Goal: Book appointment/travel/reservation

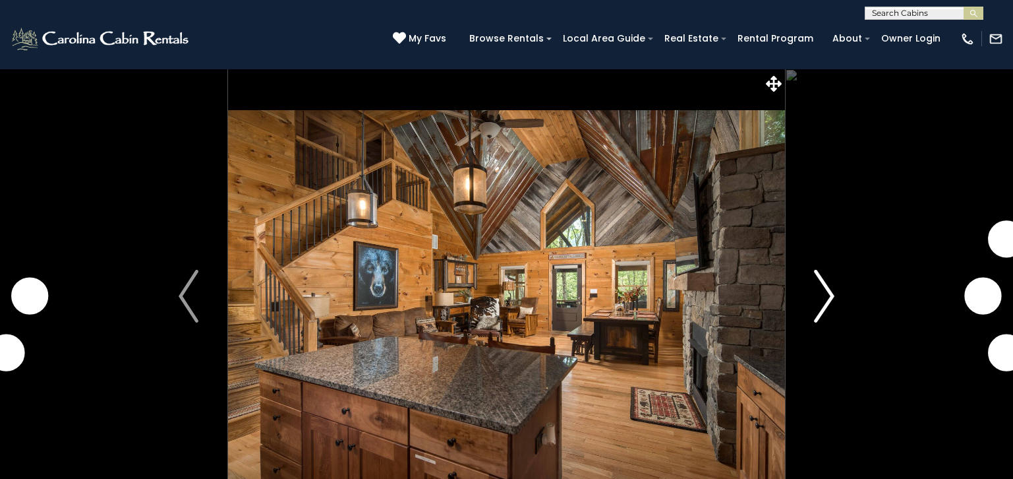
click at [820, 291] on img "Next" at bounding box center [825, 296] width 20 height 53
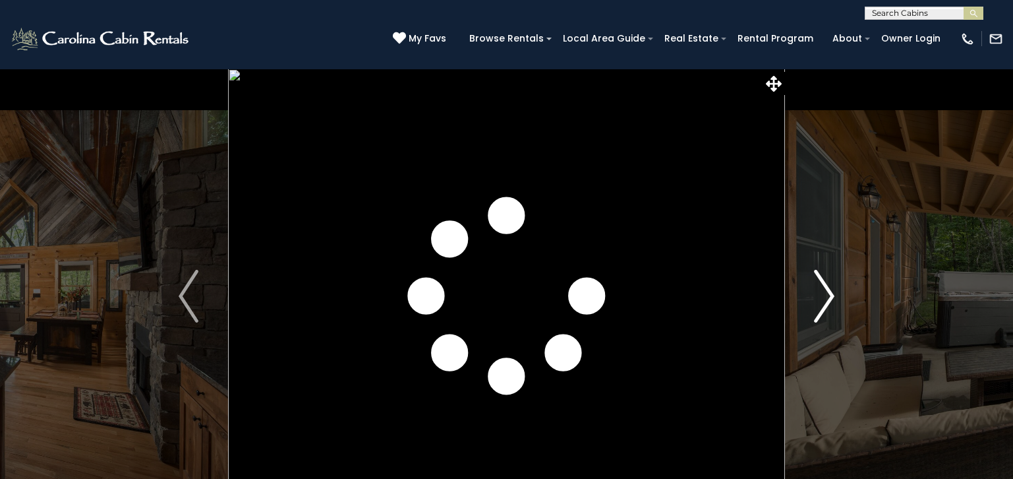
click at [820, 291] on img "Next" at bounding box center [825, 296] width 20 height 53
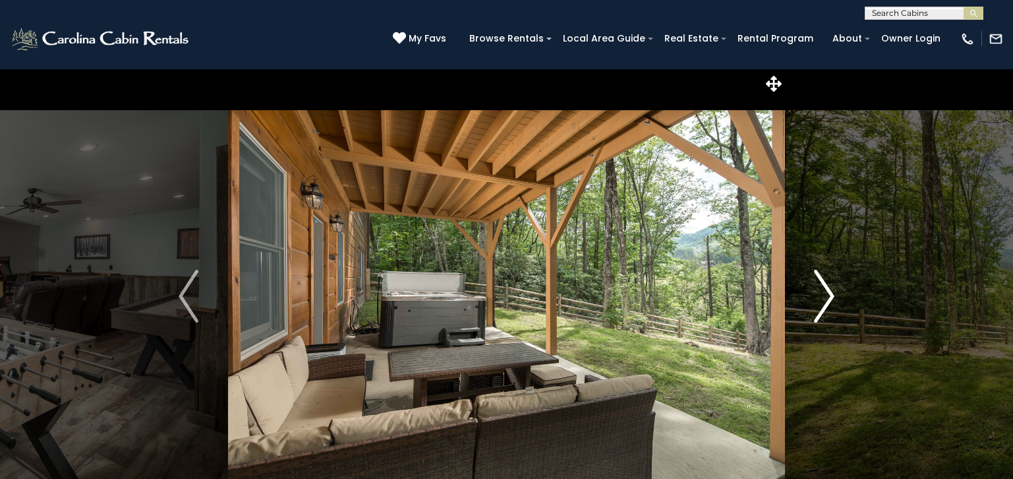
click at [820, 291] on img "Next" at bounding box center [825, 296] width 20 height 53
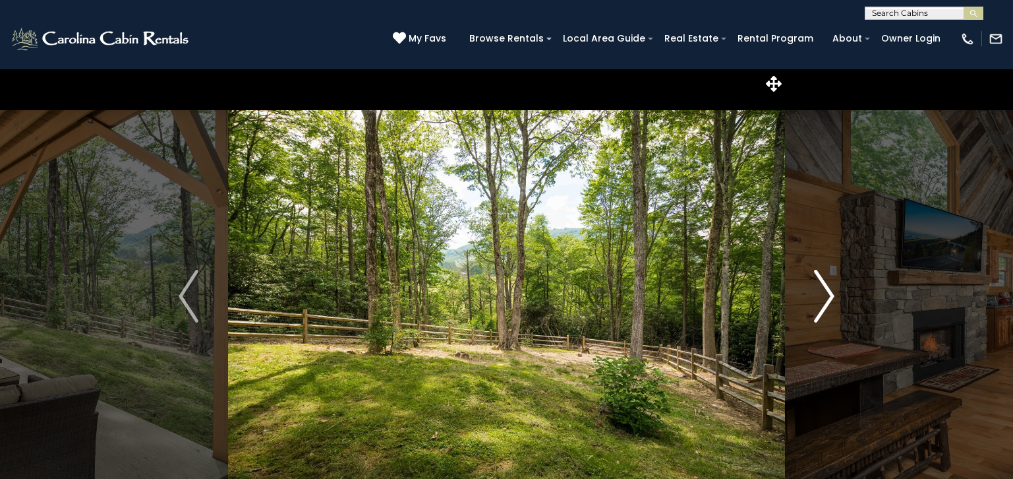
click at [820, 291] on img "Next" at bounding box center [825, 296] width 20 height 53
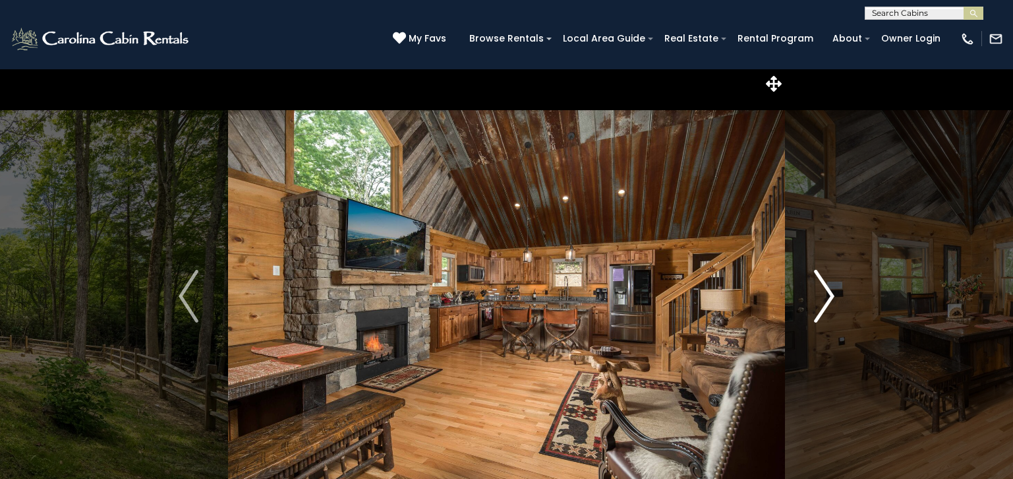
click at [820, 291] on img "Next" at bounding box center [825, 296] width 20 height 53
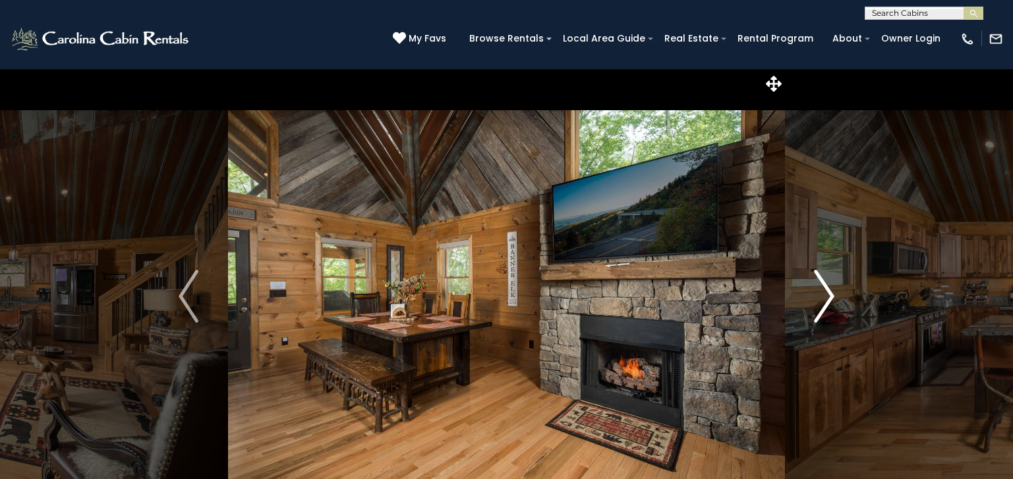
click at [820, 291] on img "Next" at bounding box center [825, 296] width 20 height 53
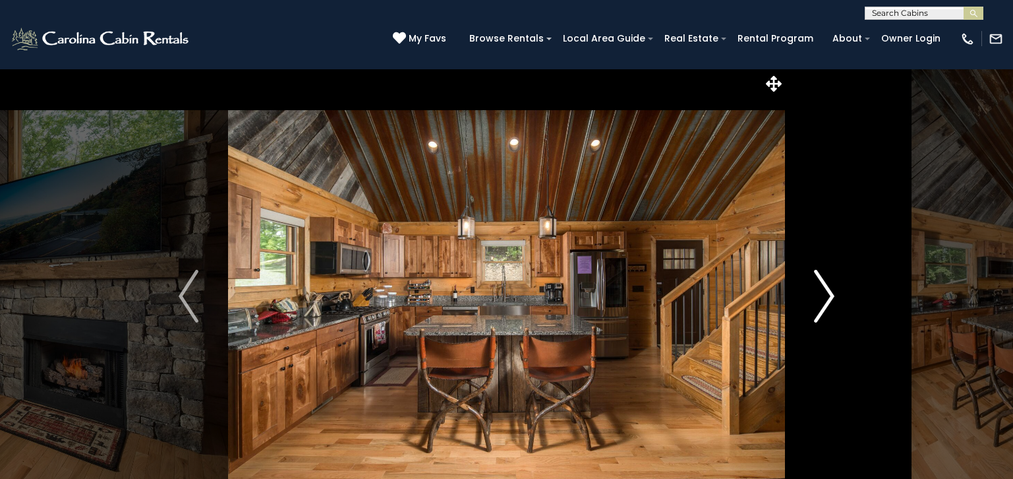
click at [820, 291] on img "Next" at bounding box center [825, 296] width 20 height 53
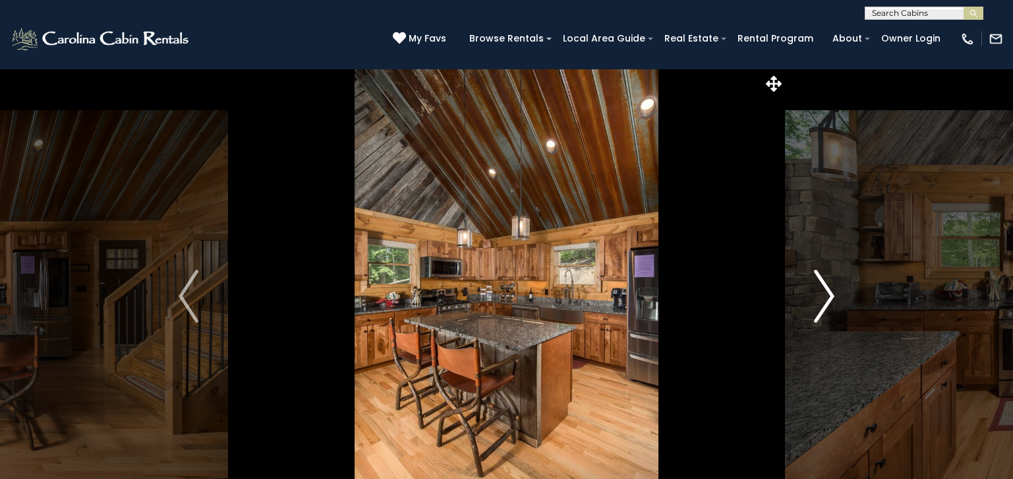
click at [820, 291] on img "Next" at bounding box center [825, 296] width 20 height 53
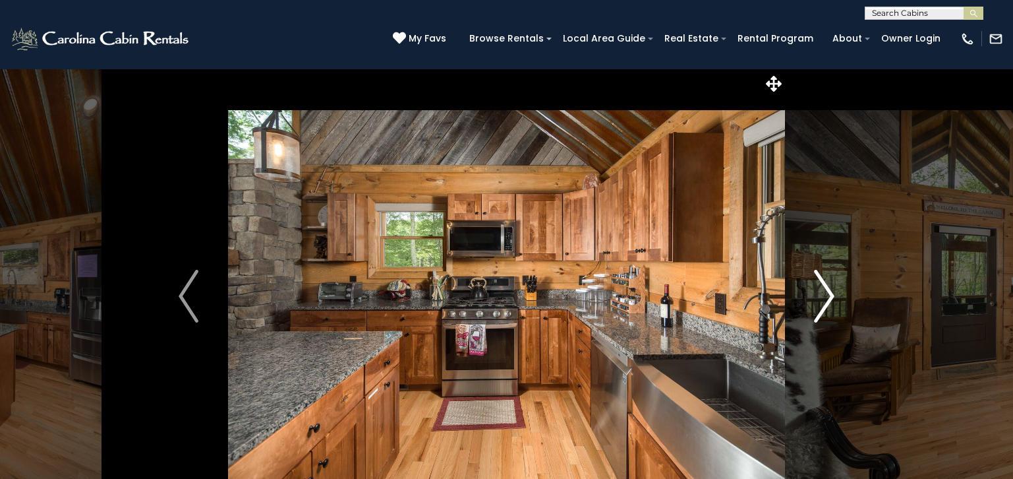
click at [820, 291] on img "Next" at bounding box center [825, 296] width 20 height 53
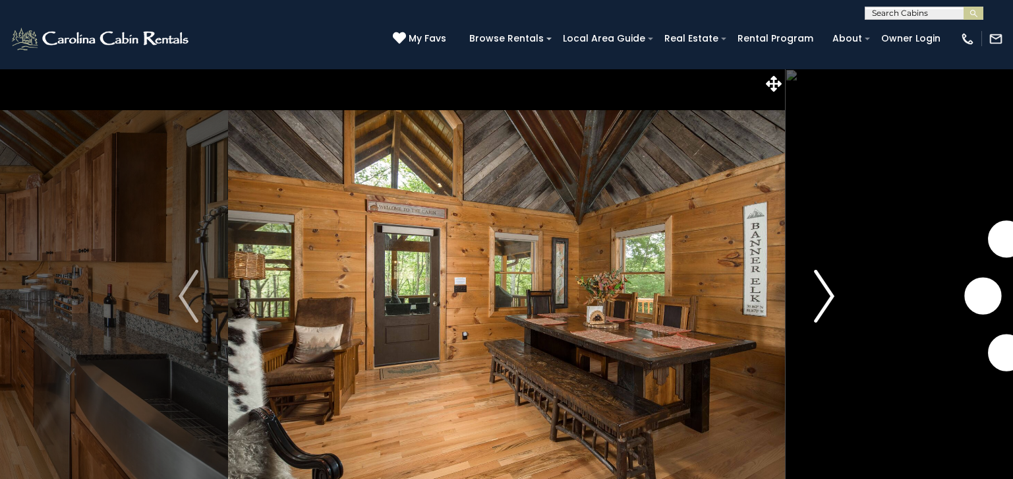
click at [820, 291] on img "Next" at bounding box center [825, 296] width 20 height 53
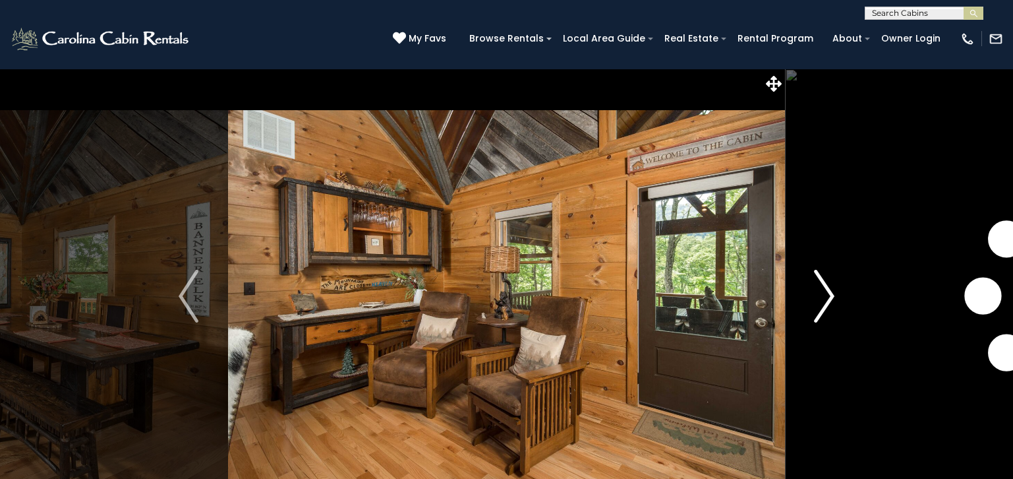
click at [820, 291] on img "Next" at bounding box center [825, 296] width 20 height 53
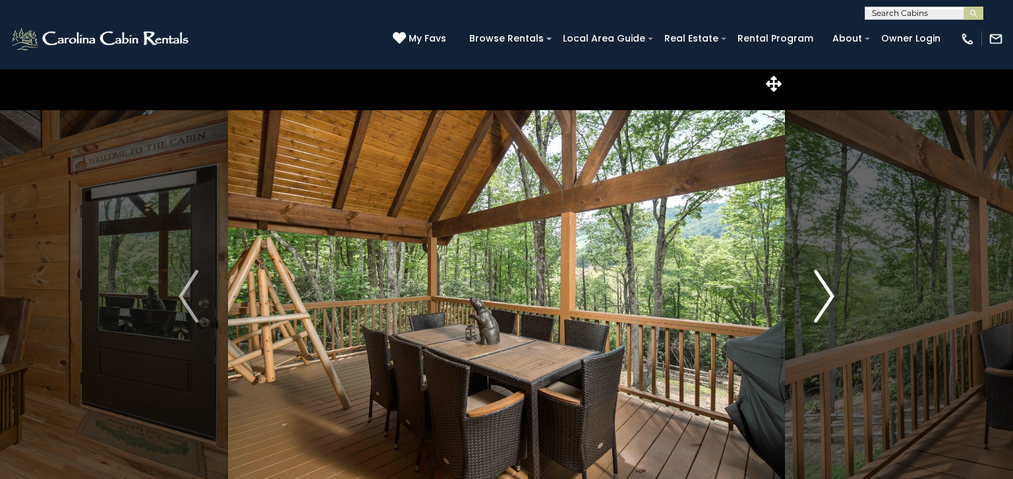
click at [820, 291] on img "Next" at bounding box center [825, 296] width 20 height 53
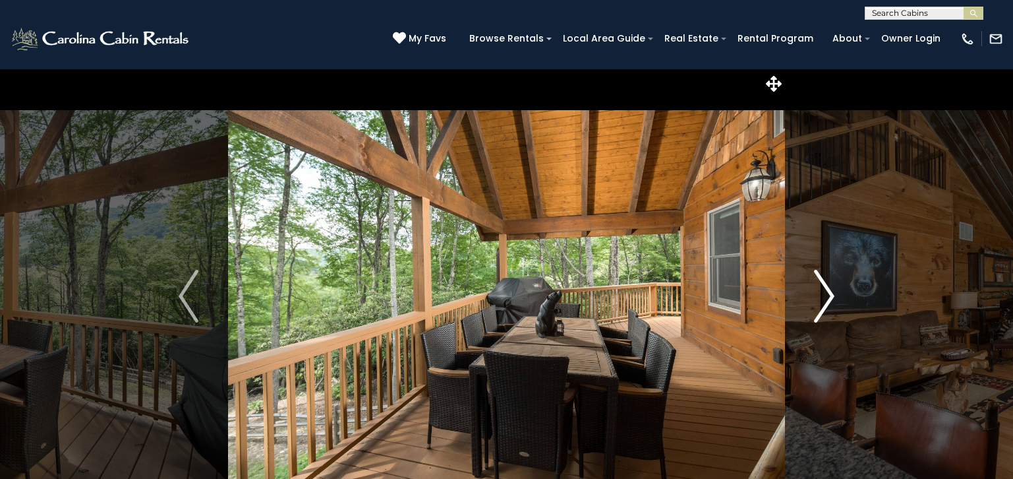
click at [820, 291] on img "Next" at bounding box center [825, 296] width 20 height 53
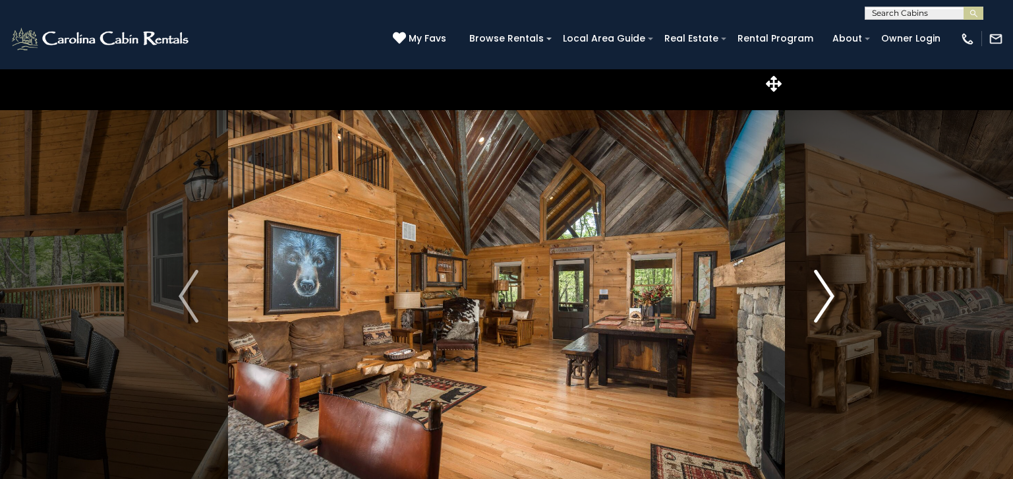
click at [818, 291] on img "Next" at bounding box center [825, 296] width 20 height 53
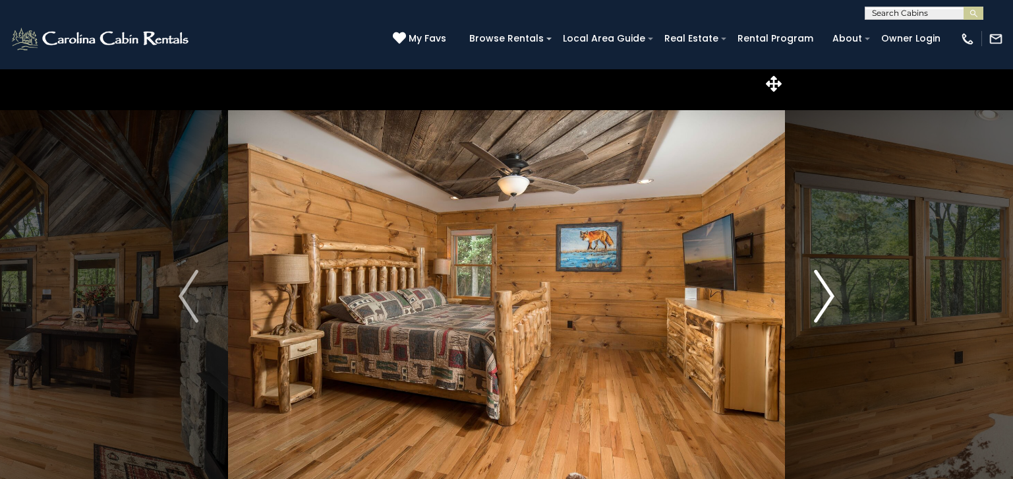
click at [818, 291] on img "Next" at bounding box center [825, 296] width 20 height 53
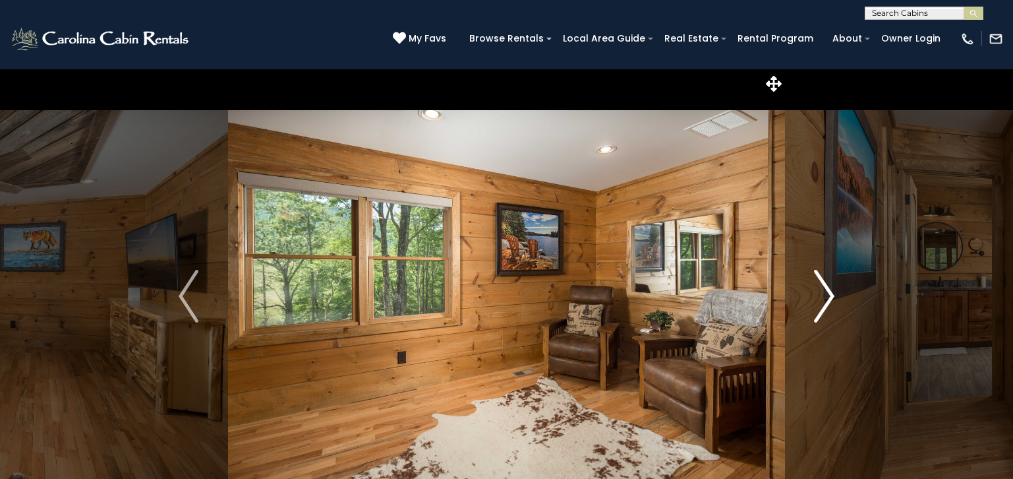
click at [818, 291] on img "Next" at bounding box center [825, 296] width 20 height 53
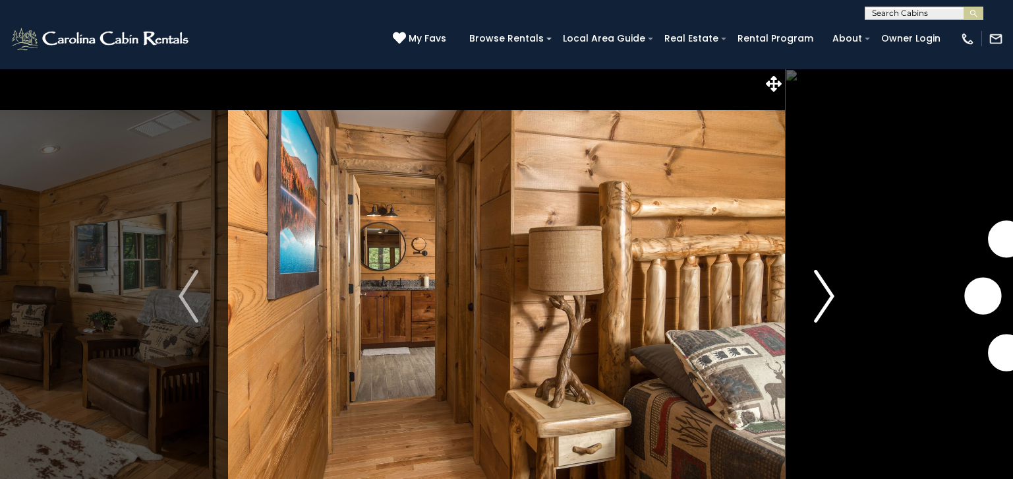
click at [818, 291] on img "Next" at bounding box center [825, 296] width 20 height 53
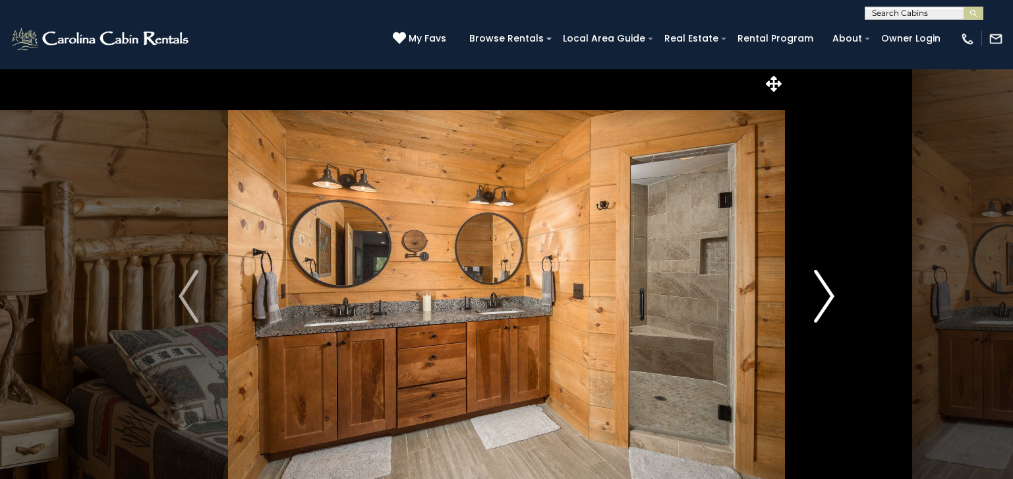
click at [817, 291] on img "Next" at bounding box center [825, 296] width 20 height 53
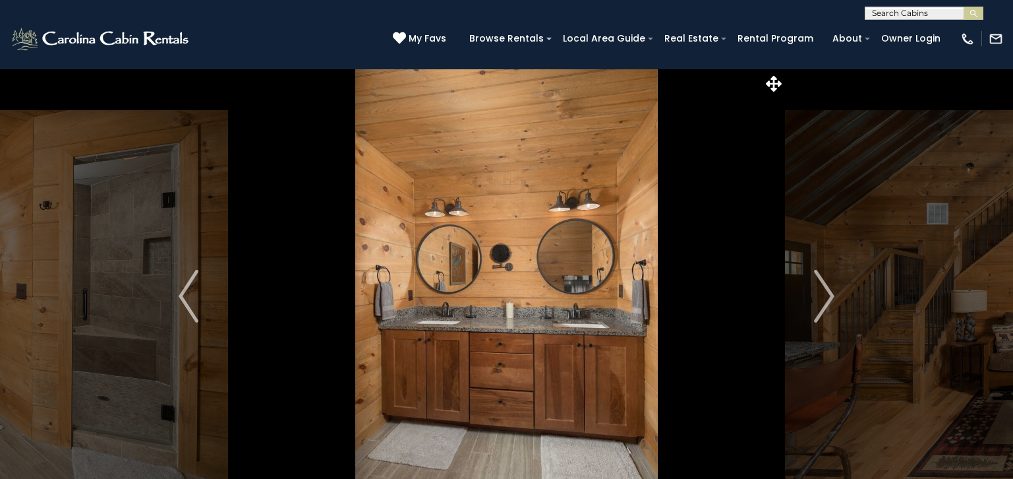
click at [771, 85] on icon at bounding box center [774, 84] width 16 height 16
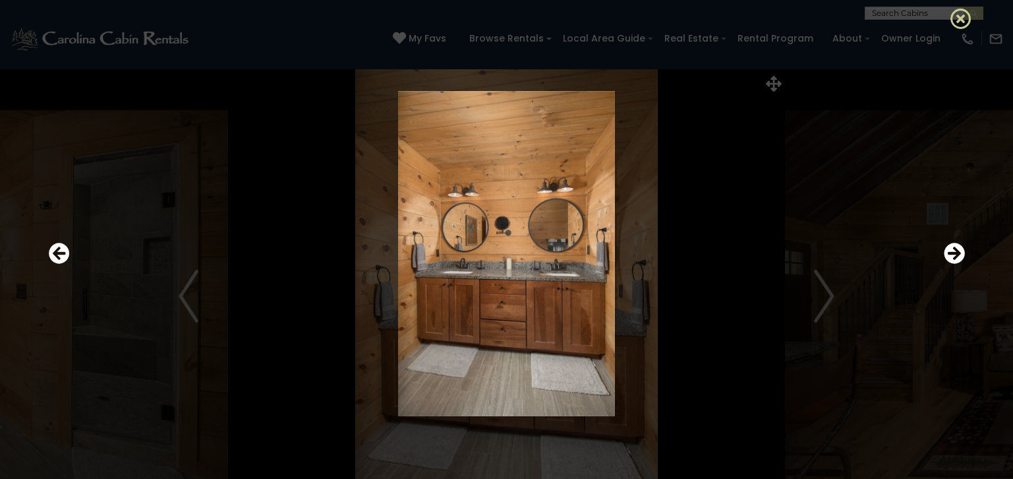
click at [960, 16] on icon at bounding box center [961, 18] width 21 height 21
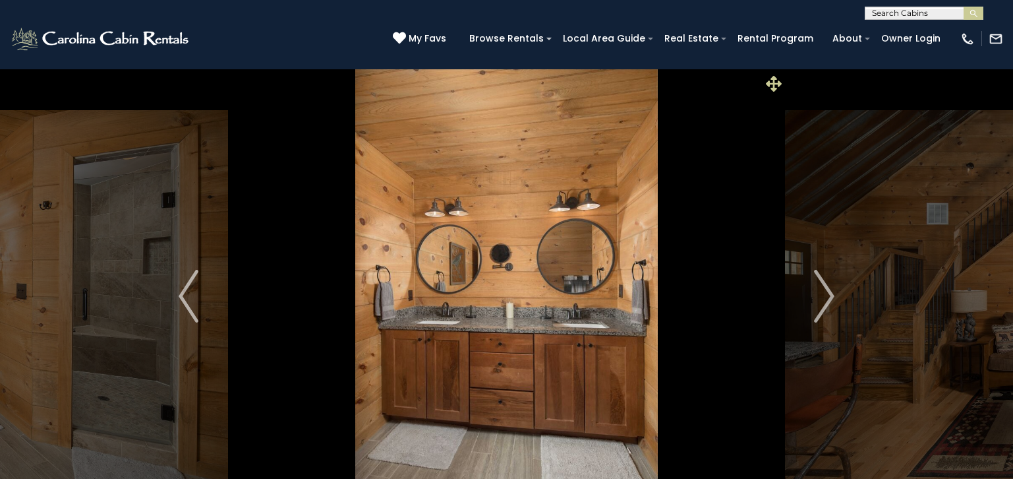
click at [771, 82] on icon at bounding box center [774, 84] width 16 height 16
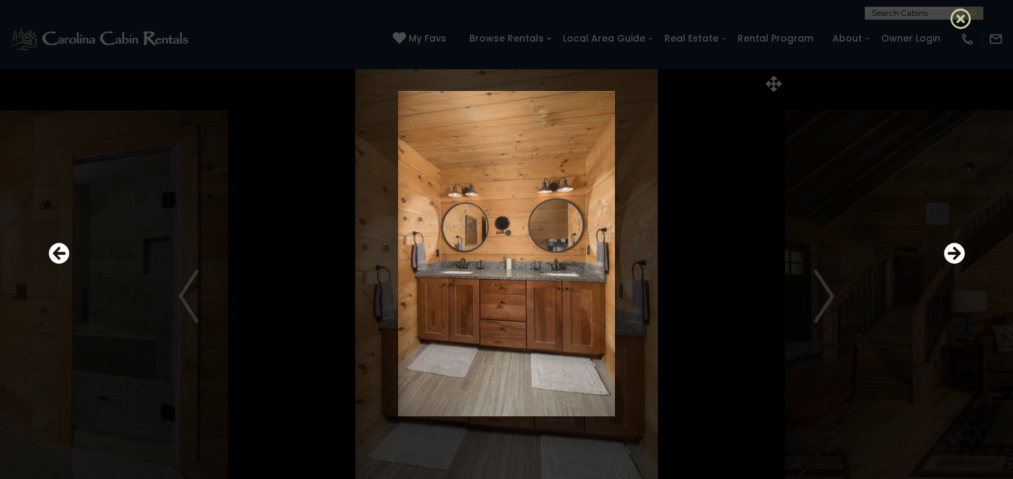
click at [963, 17] on icon at bounding box center [961, 18] width 21 height 21
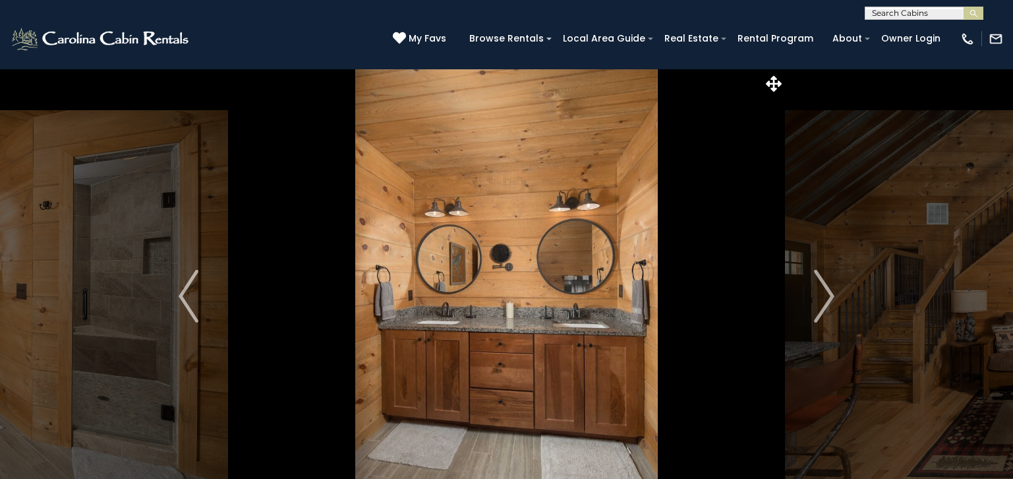
click at [963, 17] on input "text" at bounding box center [923, 15] width 115 height 13
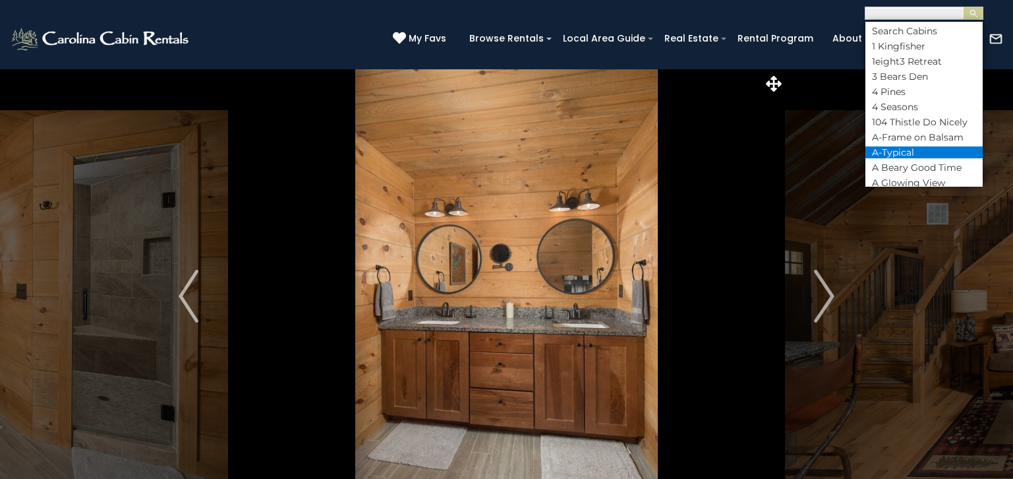
click at [870, 155] on li "A-Typical" at bounding box center [924, 152] width 117 height 12
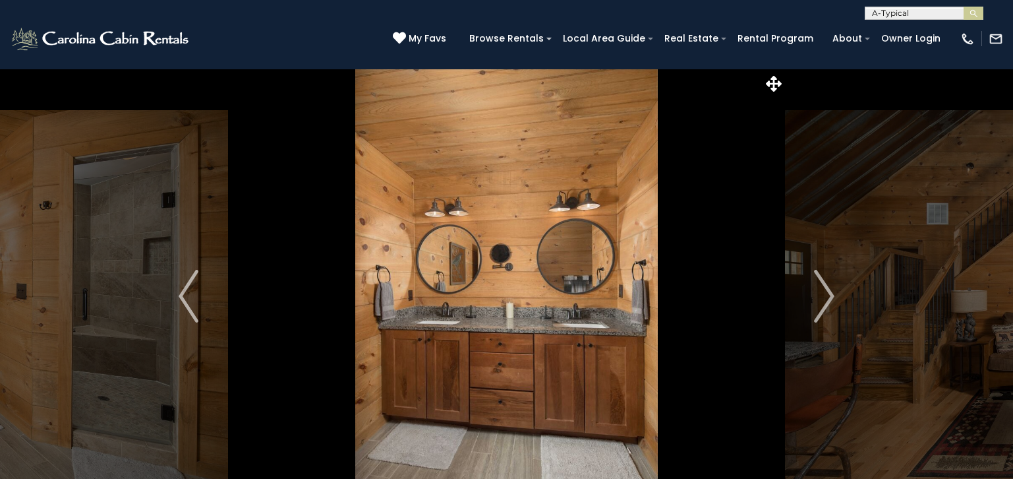
click at [781, 183] on img at bounding box center [506, 296] width 557 height 455
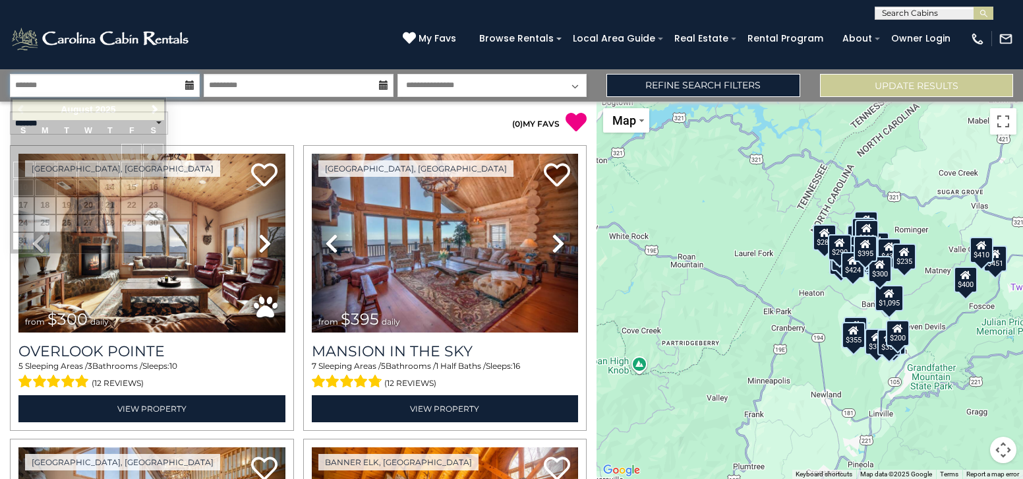
click at [61, 80] on input "text" at bounding box center [105, 85] width 190 height 23
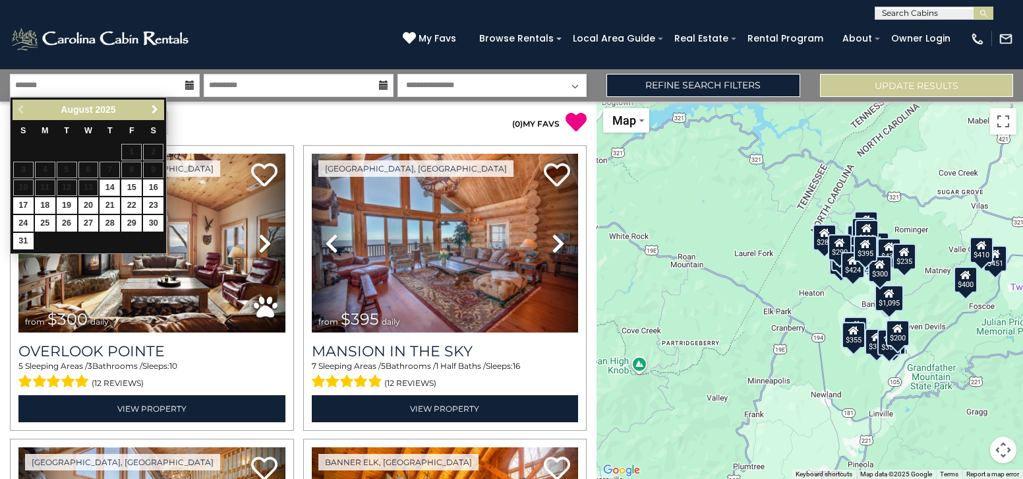
click at [150, 107] on span "Next" at bounding box center [155, 109] width 11 height 11
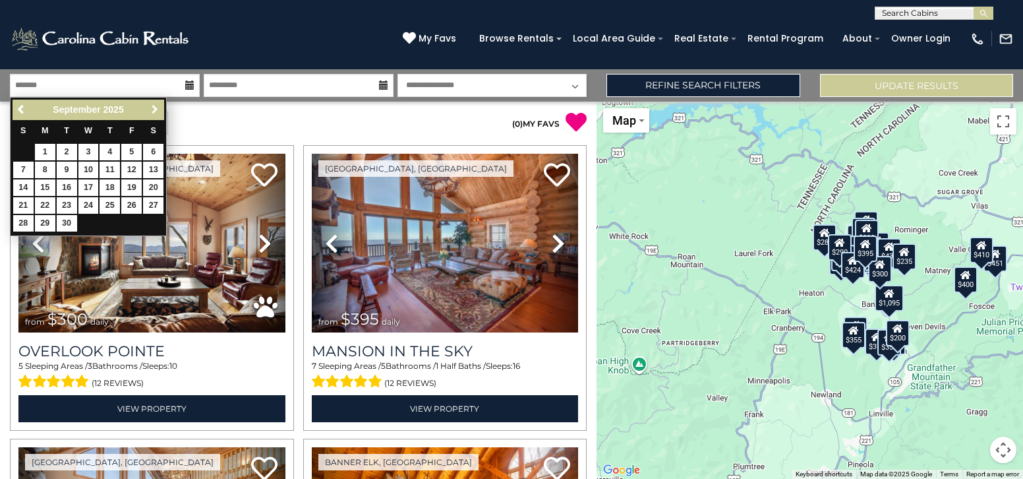
click at [150, 107] on span "Next" at bounding box center [155, 109] width 11 height 11
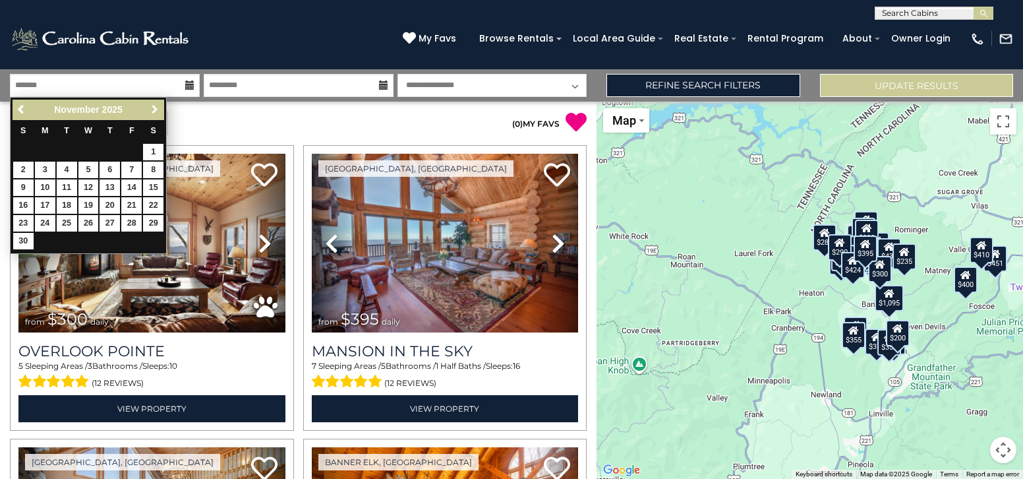
click at [150, 107] on span "Next" at bounding box center [155, 109] width 11 height 11
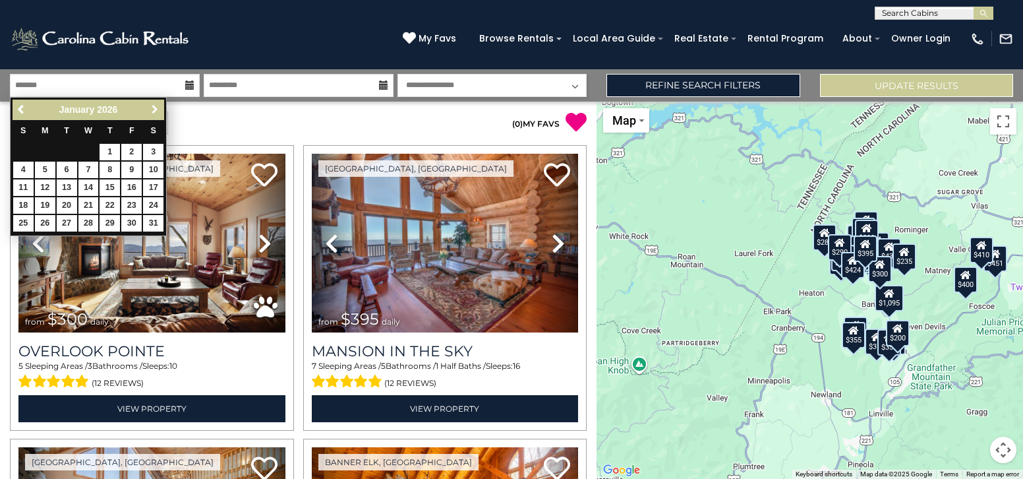
click at [150, 107] on span "Next" at bounding box center [155, 109] width 11 height 11
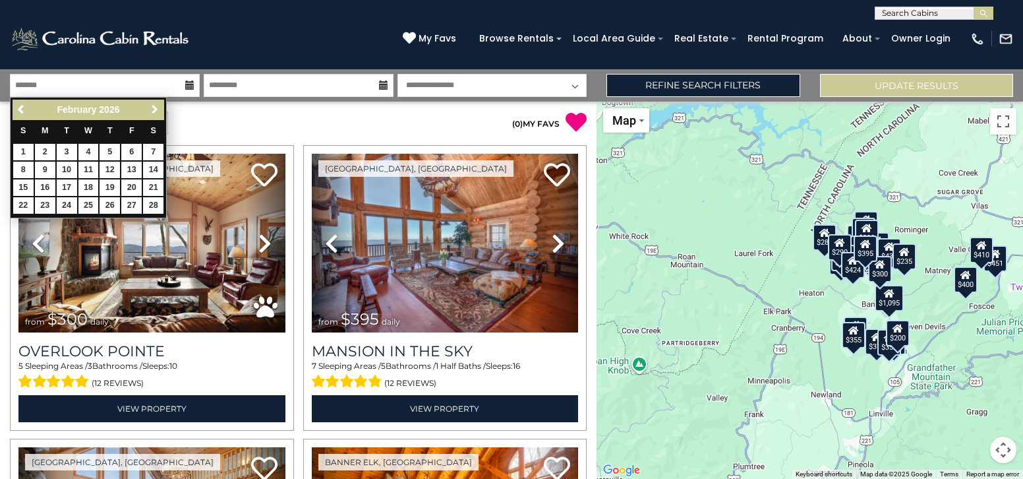
click at [150, 107] on span "Next" at bounding box center [155, 109] width 11 height 11
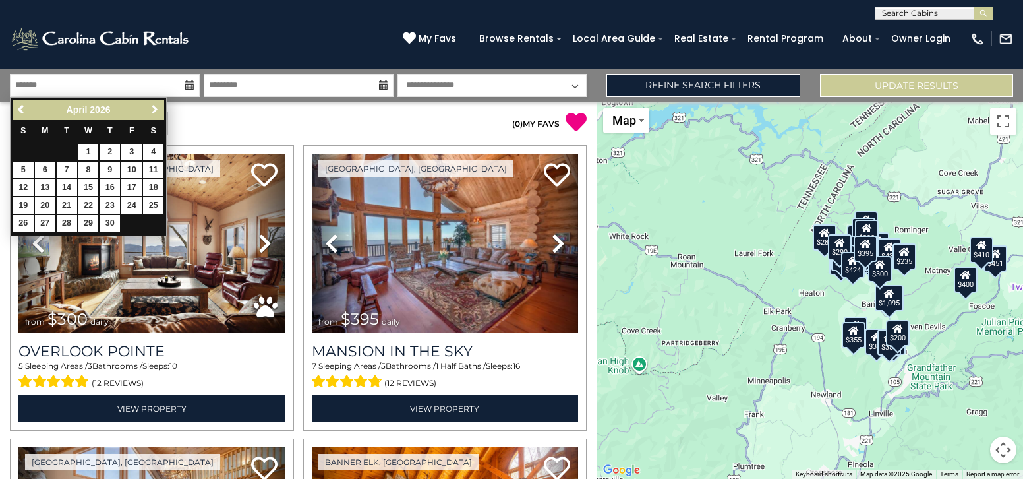
click at [150, 107] on span "Next" at bounding box center [155, 109] width 11 height 11
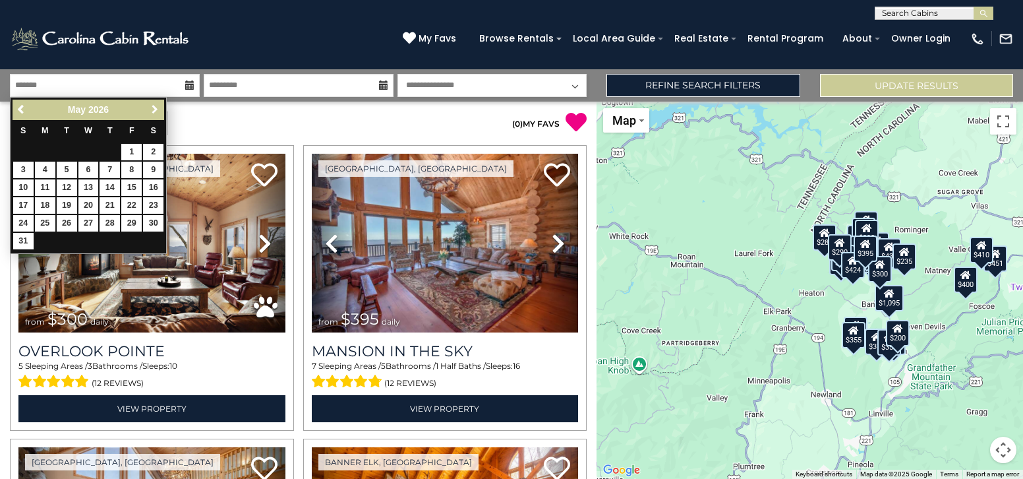
click at [150, 107] on span "Next" at bounding box center [155, 109] width 11 height 11
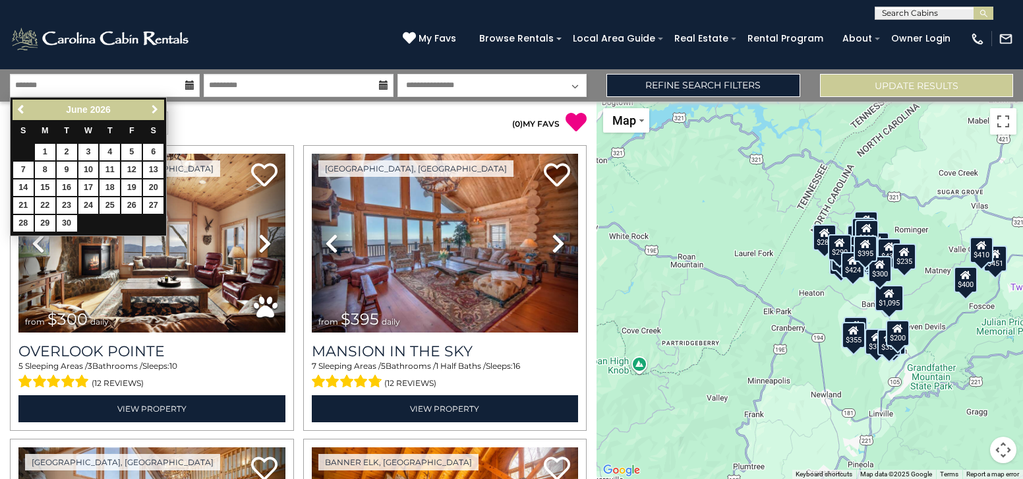
click at [150, 107] on span "Next" at bounding box center [155, 109] width 11 height 11
click at [111, 206] on link "23" at bounding box center [110, 205] width 20 height 16
type input "*******"
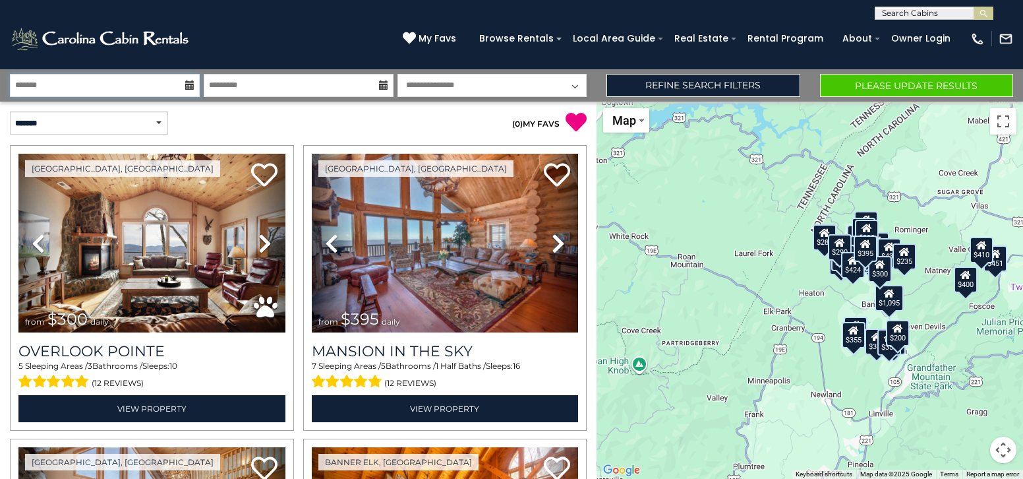
click at [109, 88] on input "*******" at bounding box center [105, 85] width 190 height 23
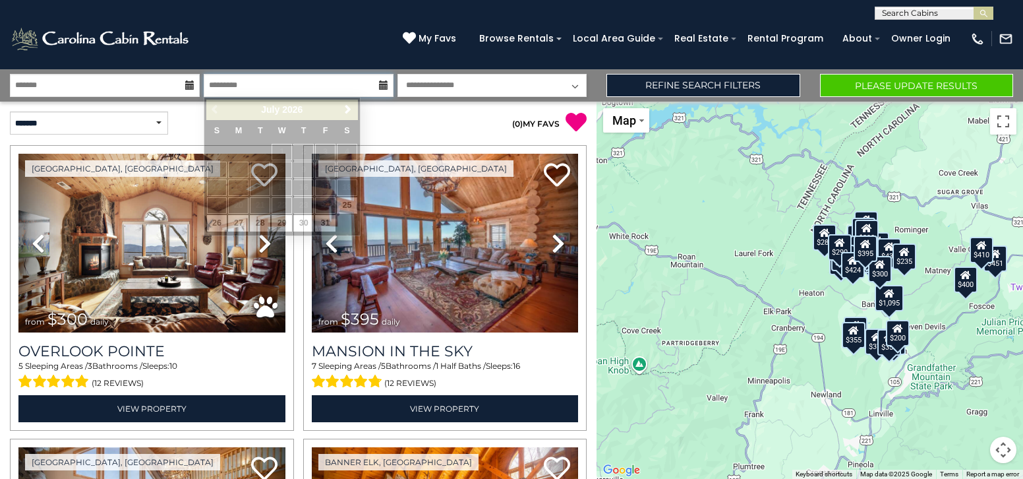
click at [267, 94] on input "text" at bounding box center [299, 85] width 190 height 23
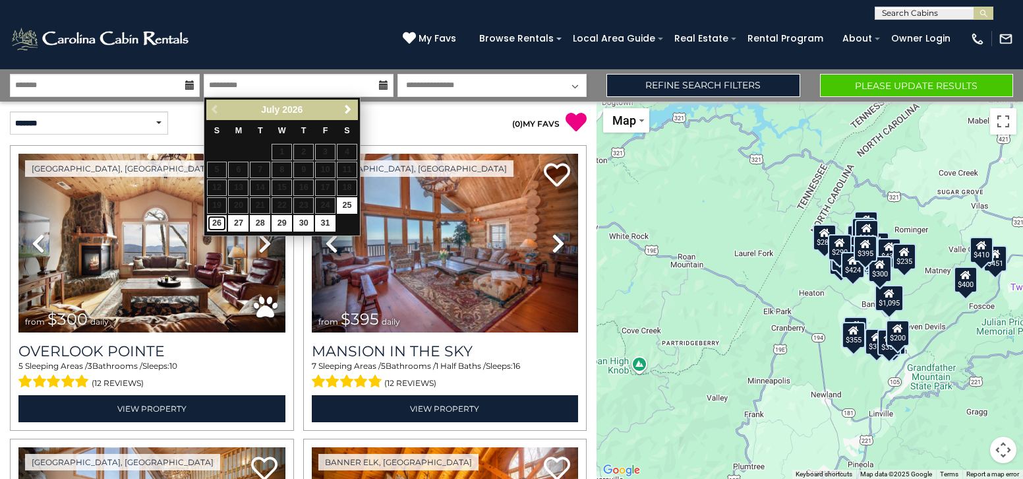
click at [214, 219] on link "26" at bounding box center [217, 223] width 20 height 16
type input "*******"
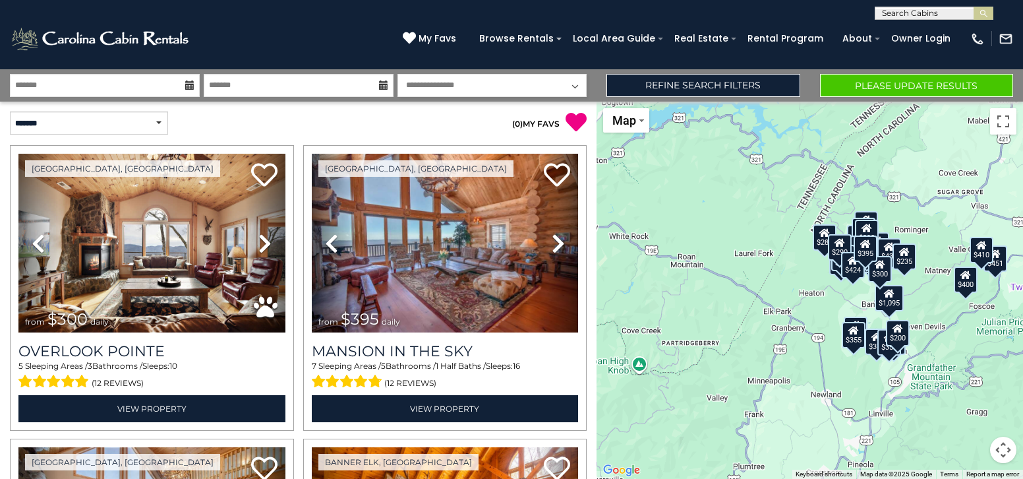
click at [576, 86] on select "**********" at bounding box center [493, 85] width 190 height 23
click at [502, 94] on select "**********" at bounding box center [493, 85] width 190 height 23
click at [158, 125] on select "**********" at bounding box center [89, 122] width 158 height 23
select select "**********"
click at [10, 111] on select "**********" at bounding box center [89, 122] width 158 height 23
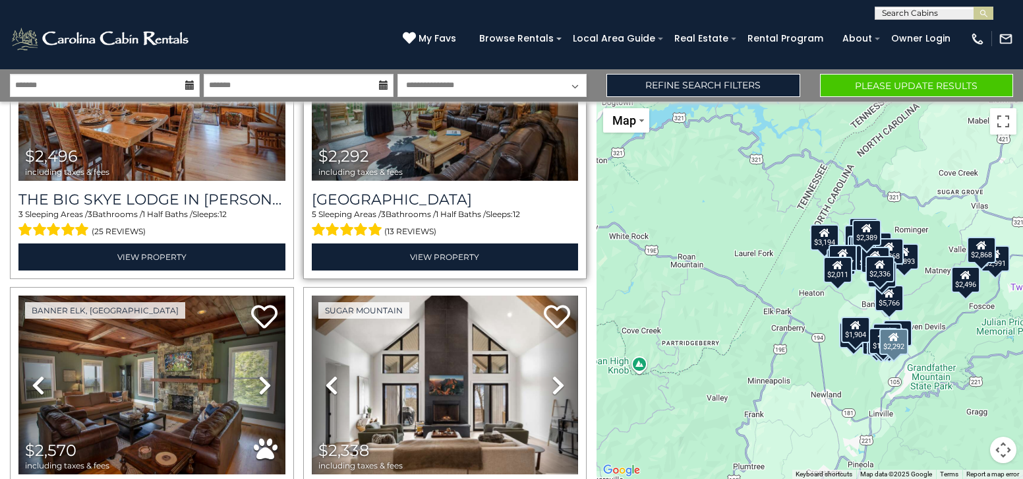
scroll to position [791, 0]
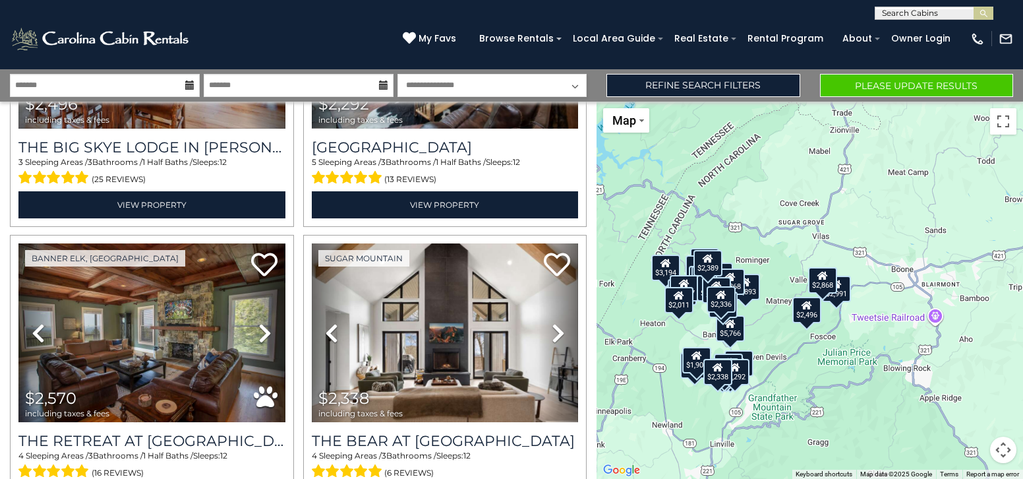
drag, startPoint x: 981, startPoint y: 291, endPoint x: 820, endPoint y: 322, distance: 163.7
click at [820, 322] on div "$2,496" at bounding box center [807, 310] width 29 height 26
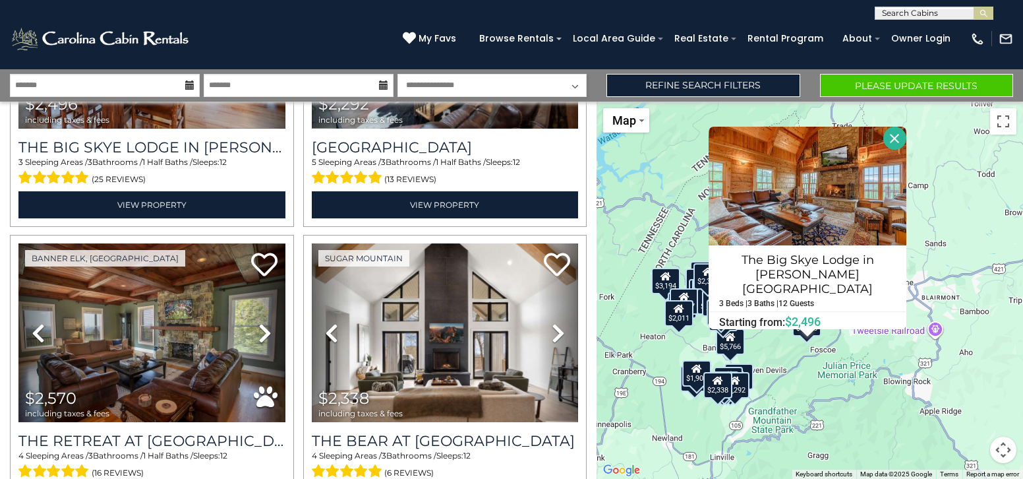
click at [893, 147] on button "Close" at bounding box center [895, 138] width 23 height 23
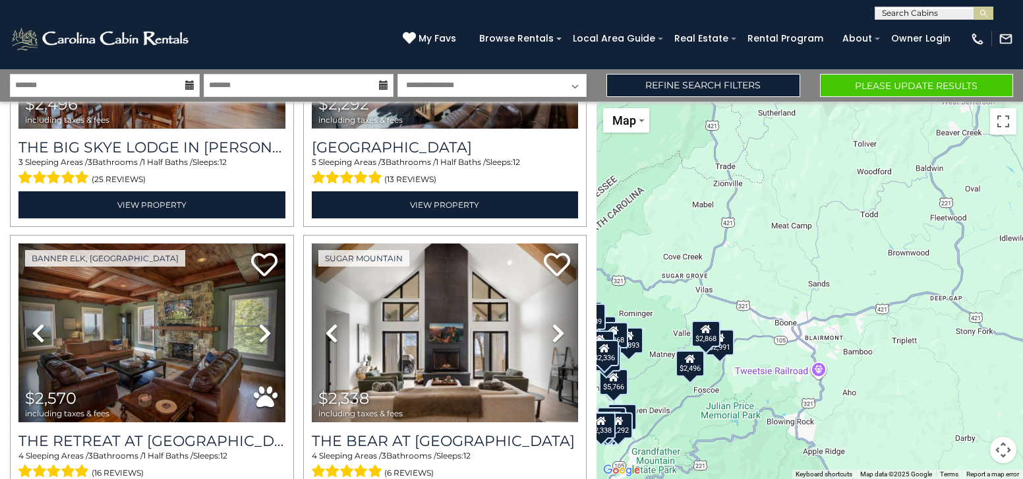
drag, startPoint x: 862, startPoint y: 215, endPoint x: 744, endPoint y: 256, distance: 124.9
click at [744, 256] on div "$2,336 $2,389 $1,983 $1,904 $2,496 $2,292 $2,570 $2,338 $1,520 $3,194 $2,203 $1…" at bounding box center [810, 290] width 427 height 377
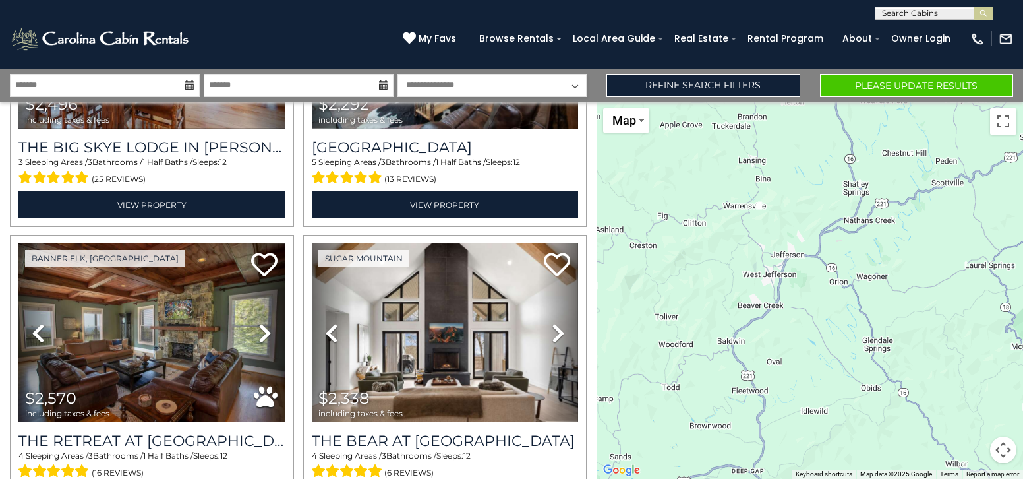
drag, startPoint x: 967, startPoint y: 185, endPoint x: 762, endPoint y: 364, distance: 271.5
click at [762, 364] on div "$2,336 $2,389 $1,983 $1,904 $2,496 $2,292 $2,570 $2,338 $1,520 $3,194 $2,203 $1…" at bounding box center [810, 290] width 427 height 377
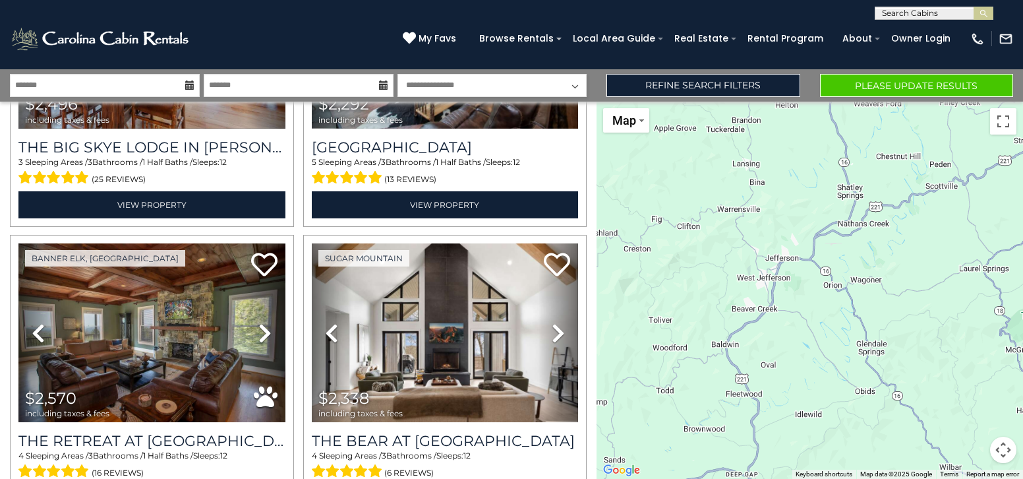
click at [773, 286] on div "$2,336 $2,389 $1,983 $1,904 $2,496 $2,292 $2,570 $2,338 $1,520 $3,194 $2,203 $1…" at bounding box center [810, 290] width 427 height 377
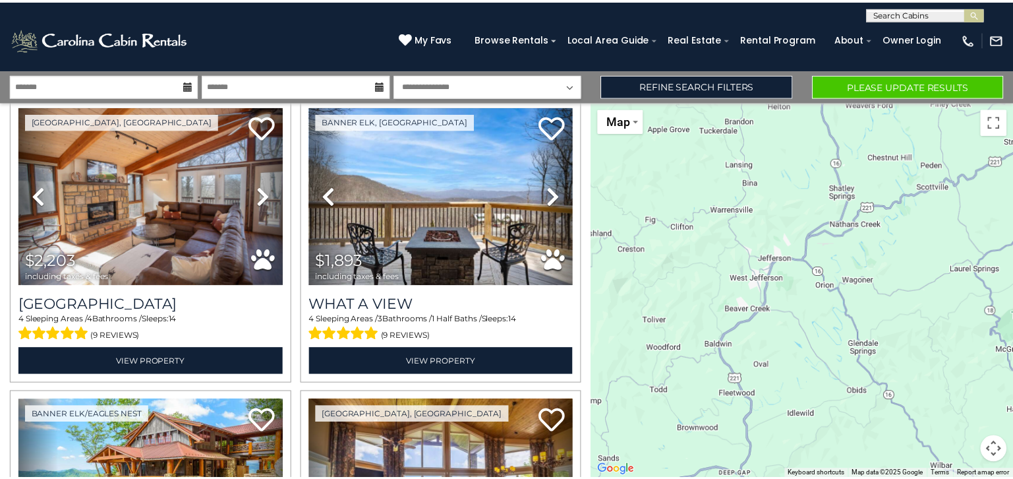
scroll to position [1517, 0]
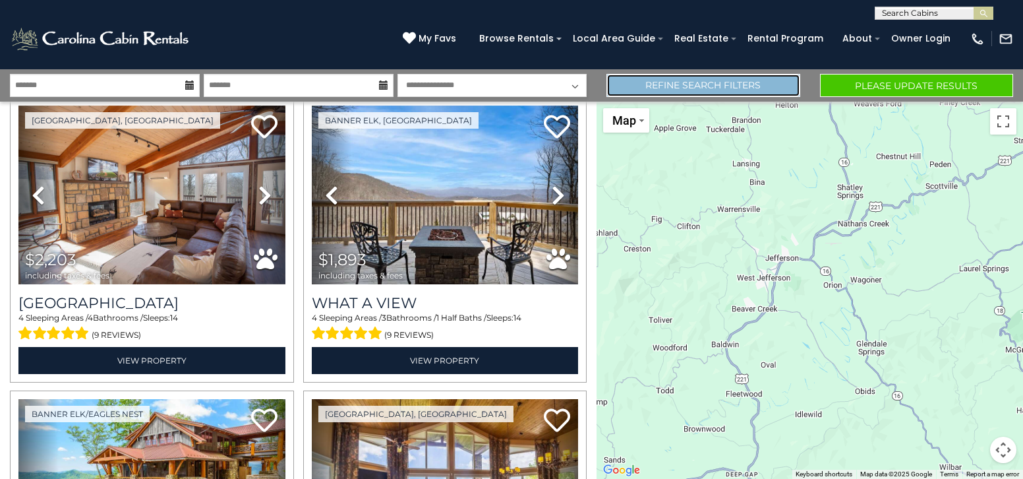
click at [792, 82] on link "Refine Search Filters" at bounding box center [703, 85] width 193 height 23
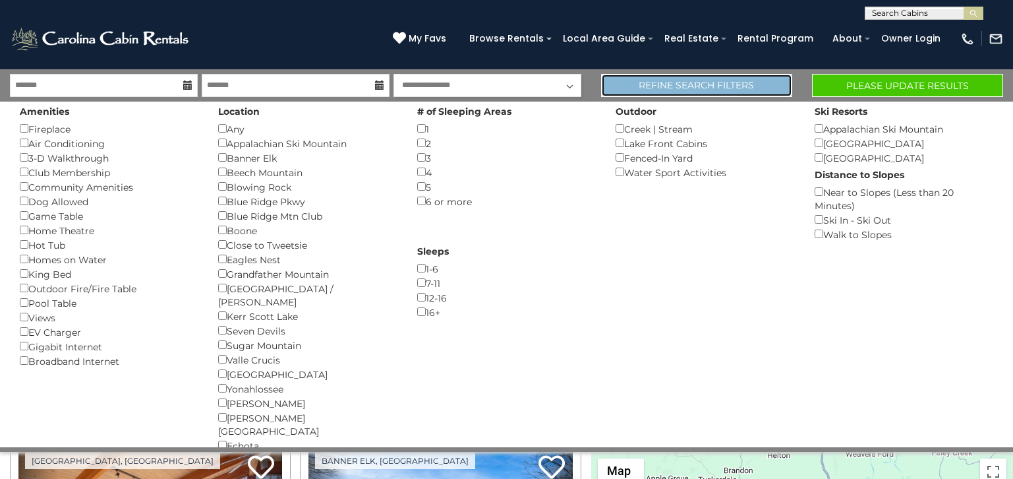
scroll to position [1507, 0]
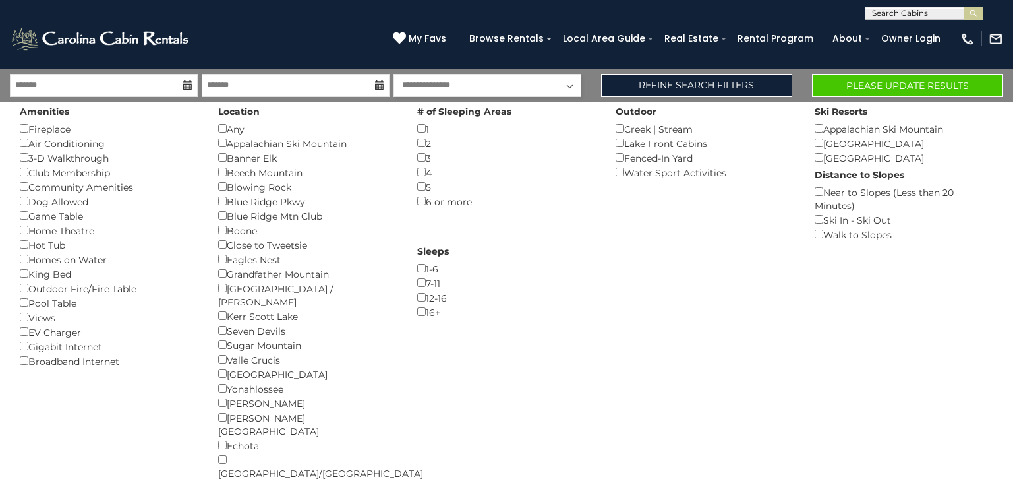
click at [222, 162] on div "Banner Elk ()" at bounding box center [307, 157] width 179 height 15
click at [903, 85] on button "Please Update Results" at bounding box center [907, 85] width 191 height 23
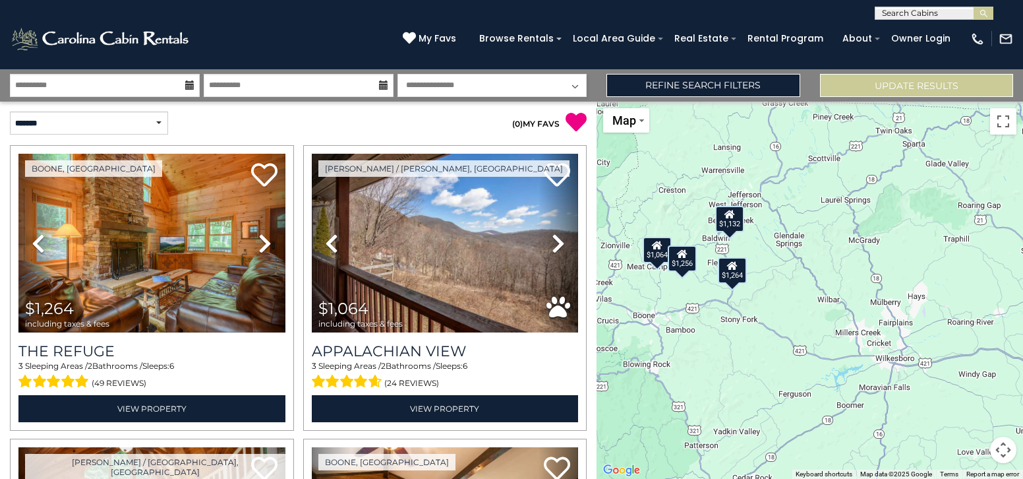
drag, startPoint x: 969, startPoint y: 320, endPoint x: 731, endPoint y: 370, distance: 243.3
click at [731, 370] on div "$1,264 $1,064 $1,132 $1,256" at bounding box center [810, 290] width 427 height 377
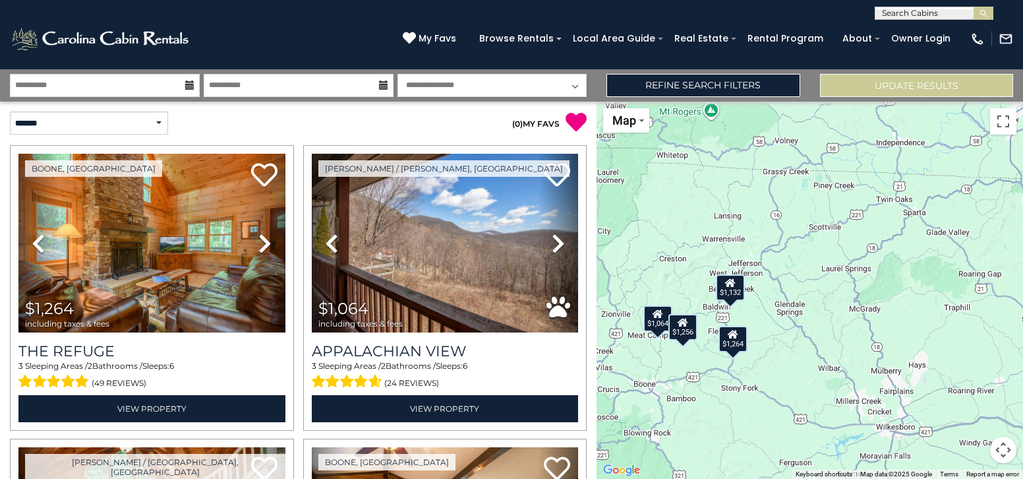
drag, startPoint x: 834, startPoint y: 235, endPoint x: 835, endPoint y: 307, distance: 71.9
click at [835, 307] on div "$1,264 $1,064 $1,132 $1,256" at bounding box center [810, 290] width 427 height 377
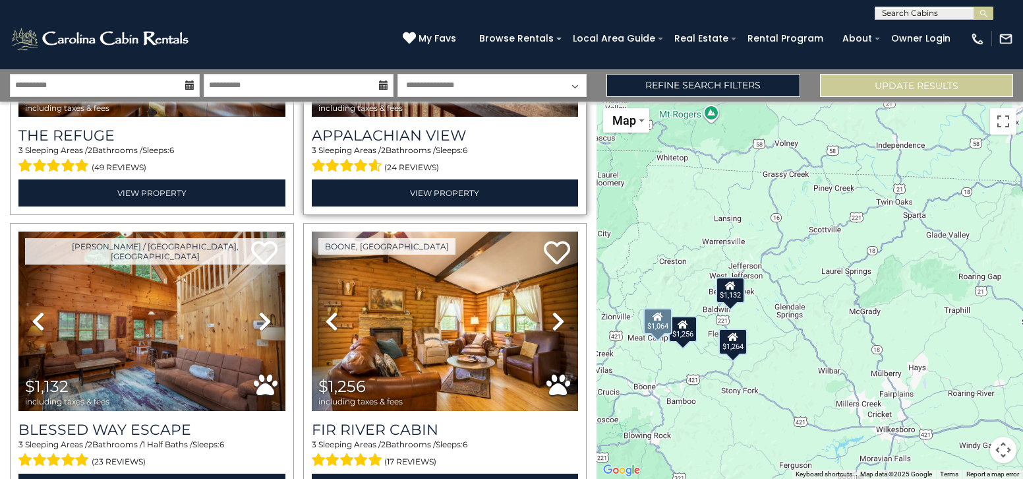
scroll to position [295, 0]
